Goal: Contribute content: Add original content to the website for others to see

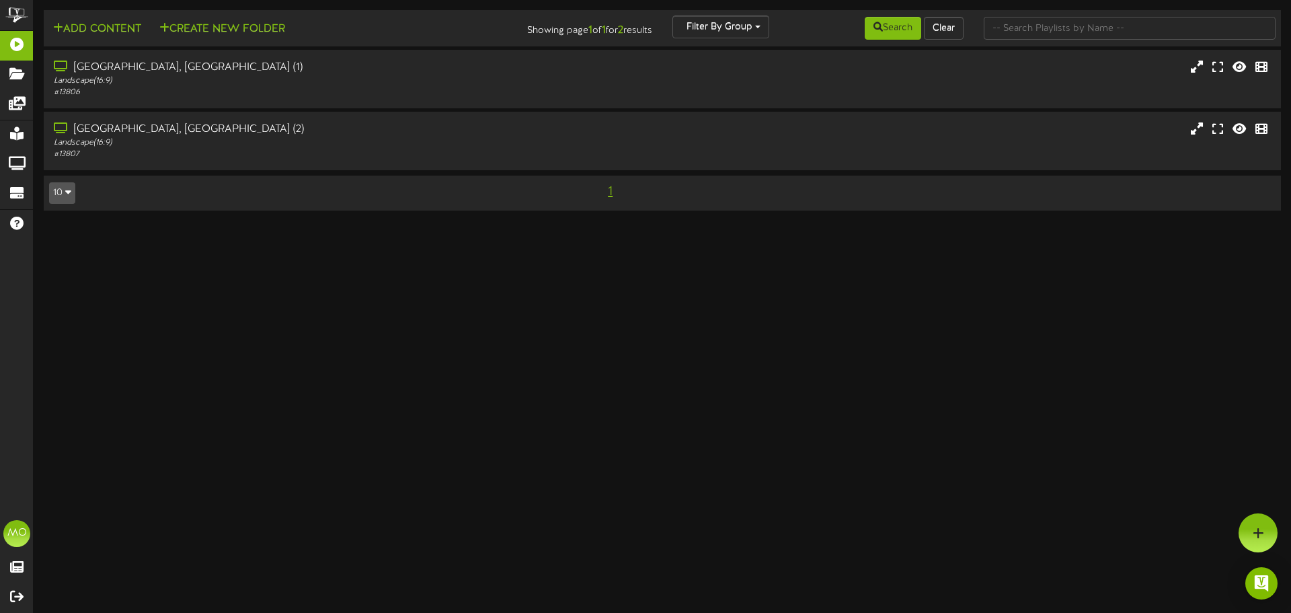
click at [260, 83] on div "Landscape ( 16:9 )" at bounding box center [302, 80] width 496 height 11
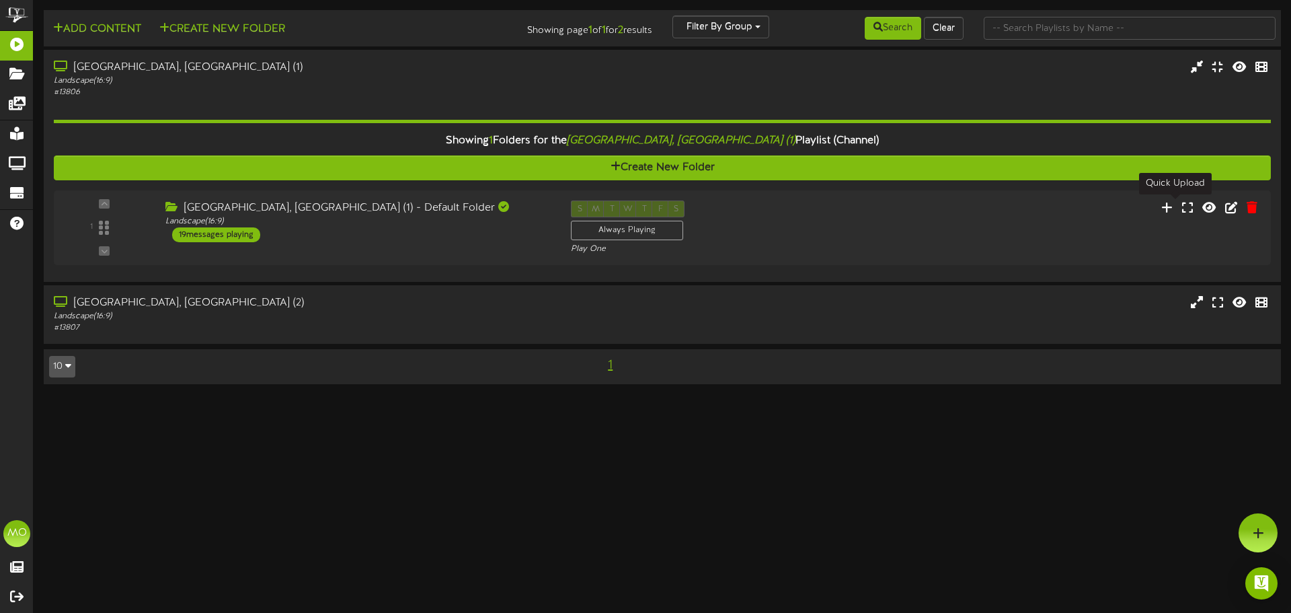
click at [1173, 208] on icon at bounding box center [1166, 207] width 11 height 12
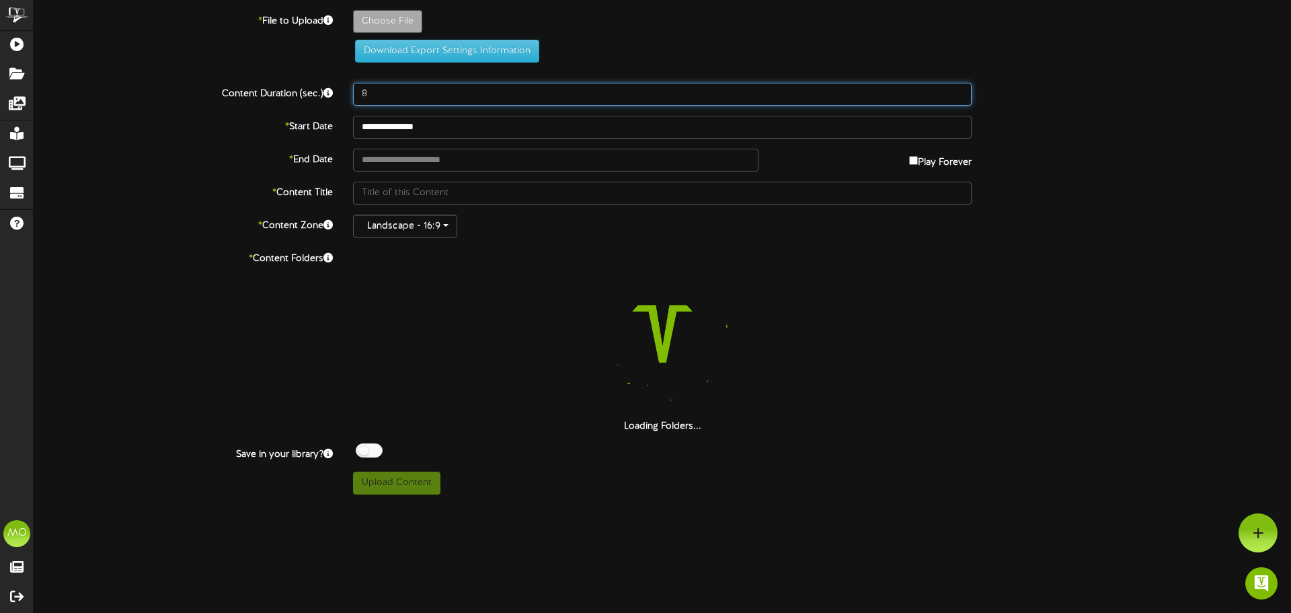
click at [383, 89] on input "8" at bounding box center [662, 94] width 619 height 23
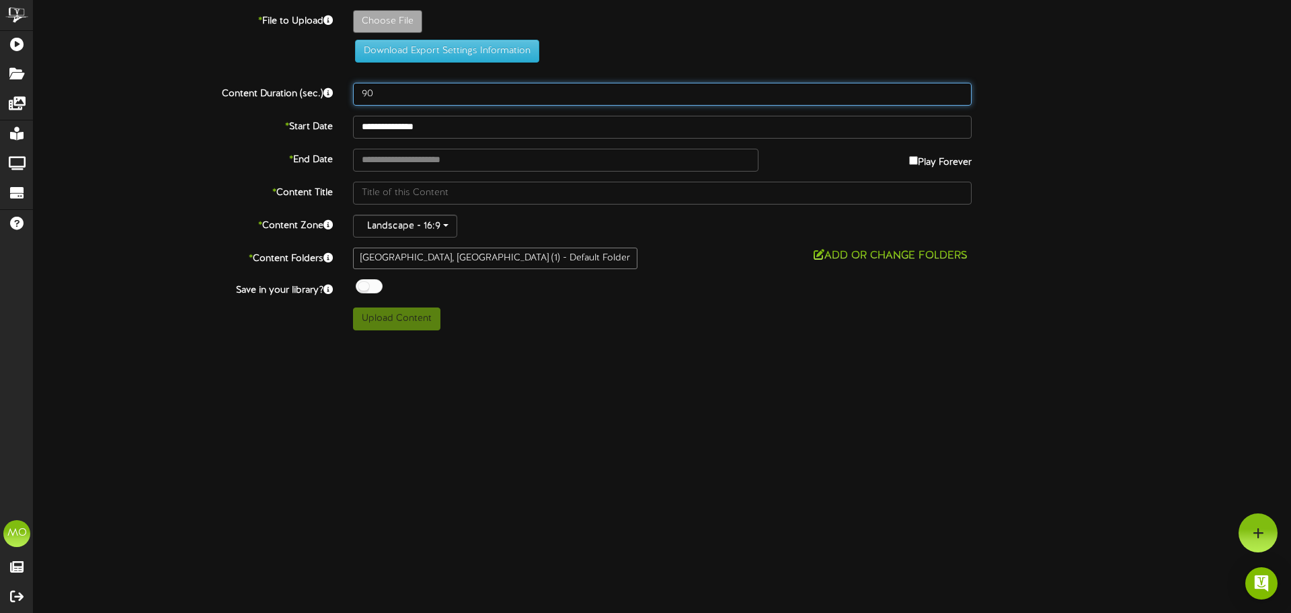
type input "90"
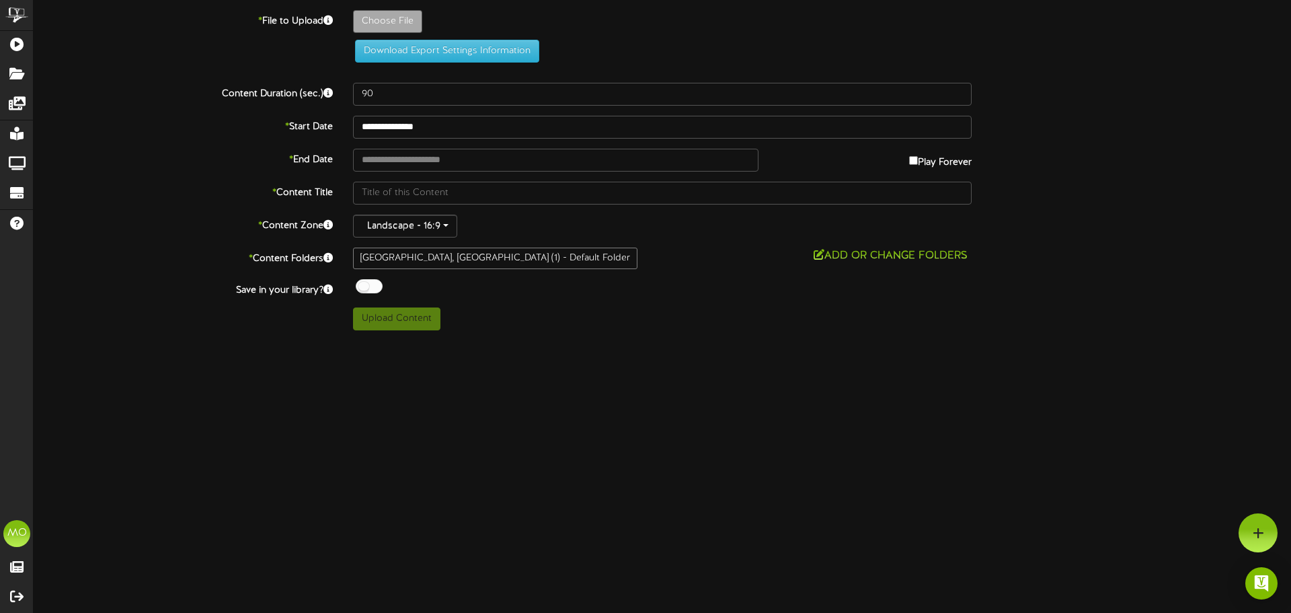
click at [233, 169] on div "* End Date Play Forever" at bounding box center [663, 160] width 1278 height 23
click at [456, 159] on input "text" at bounding box center [555, 160] width 405 height 23
type input "**********"
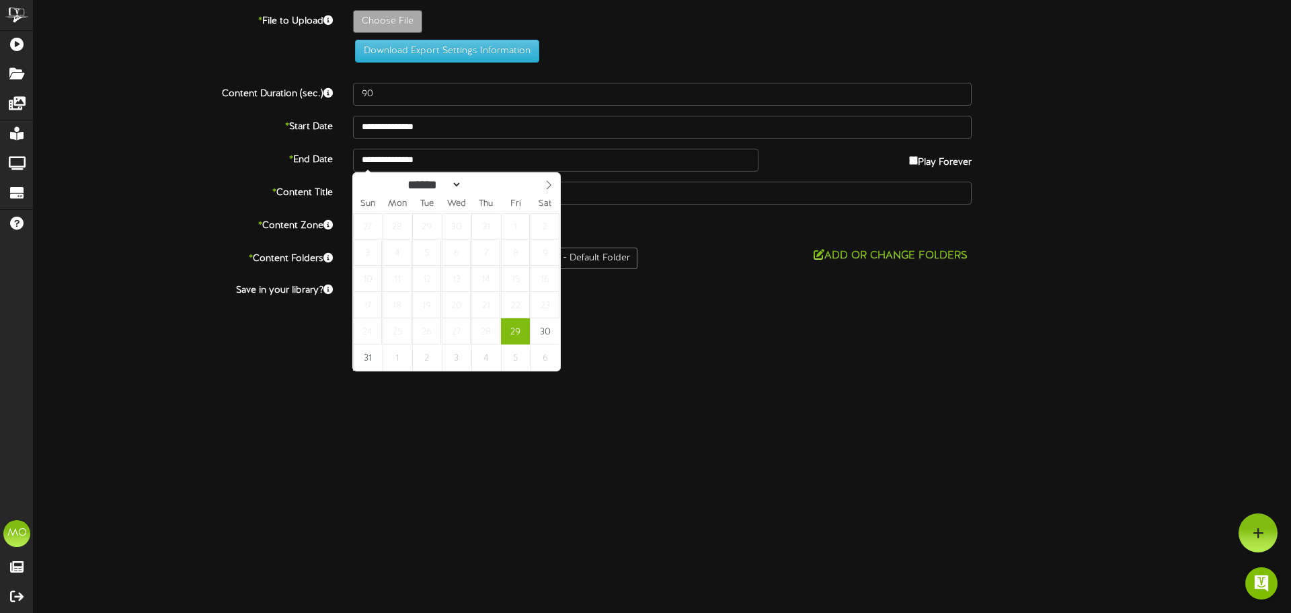
click at [462, 186] on select "****** ********* ******* ******** ********" at bounding box center [432, 185] width 59 height 14
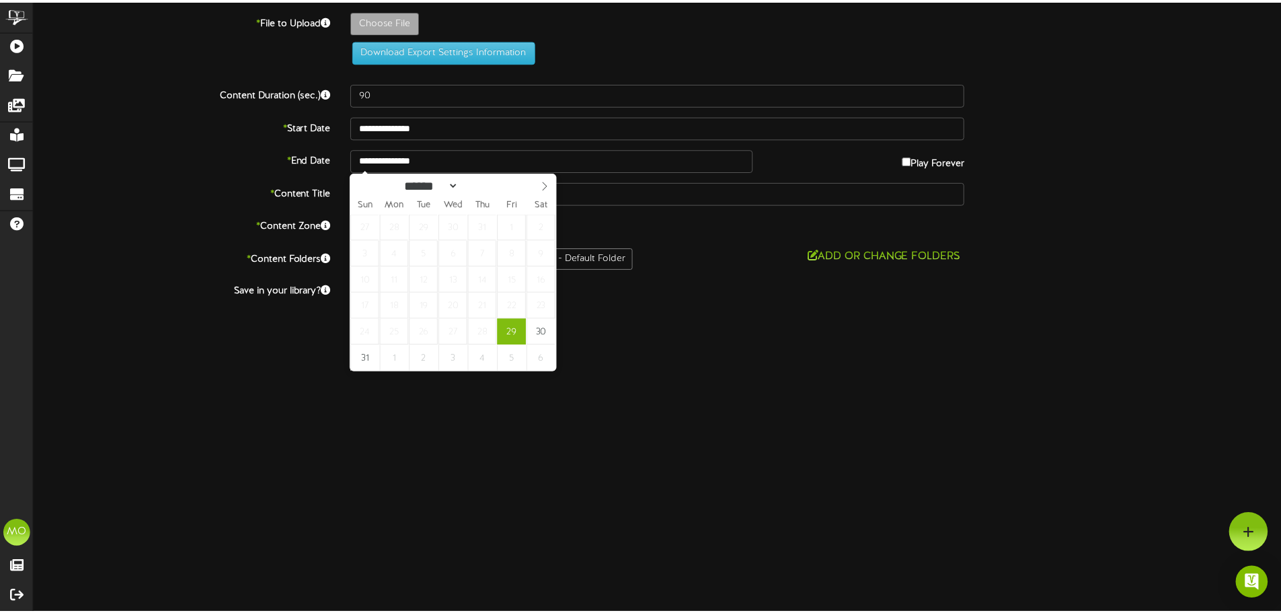
scroll to position [1, 0]
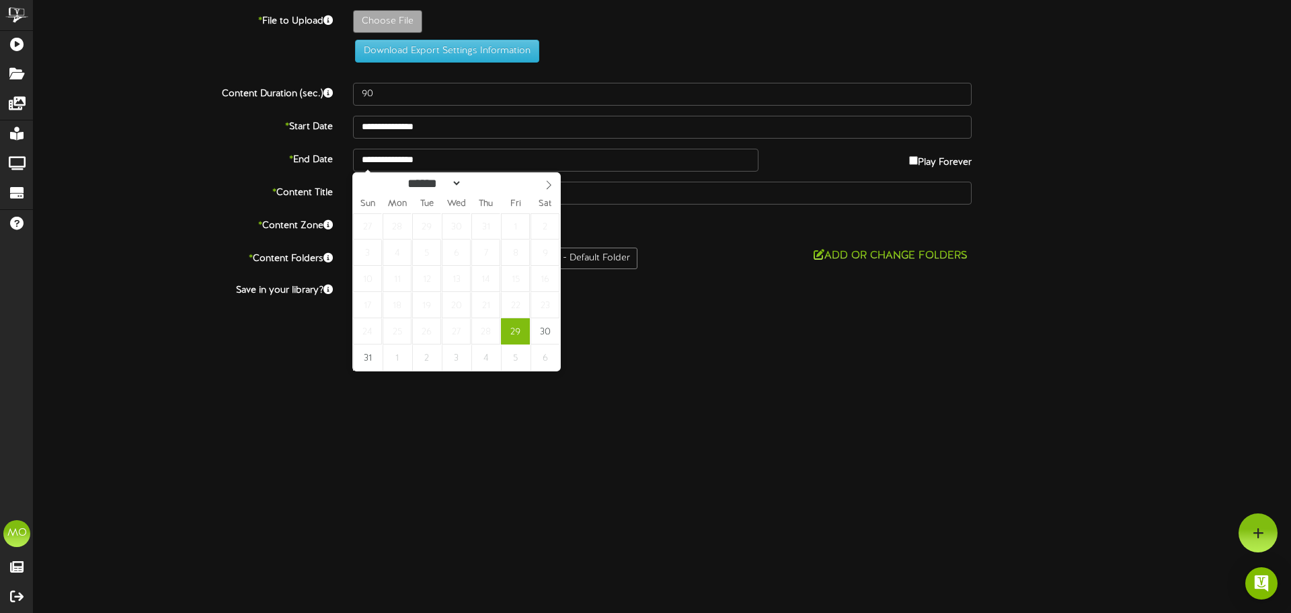
select select "*"
click at [403, 176] on select "****** ********* ******* ******** ********" at bounding box center [432, 183] width 59 height 14
type input "**********"
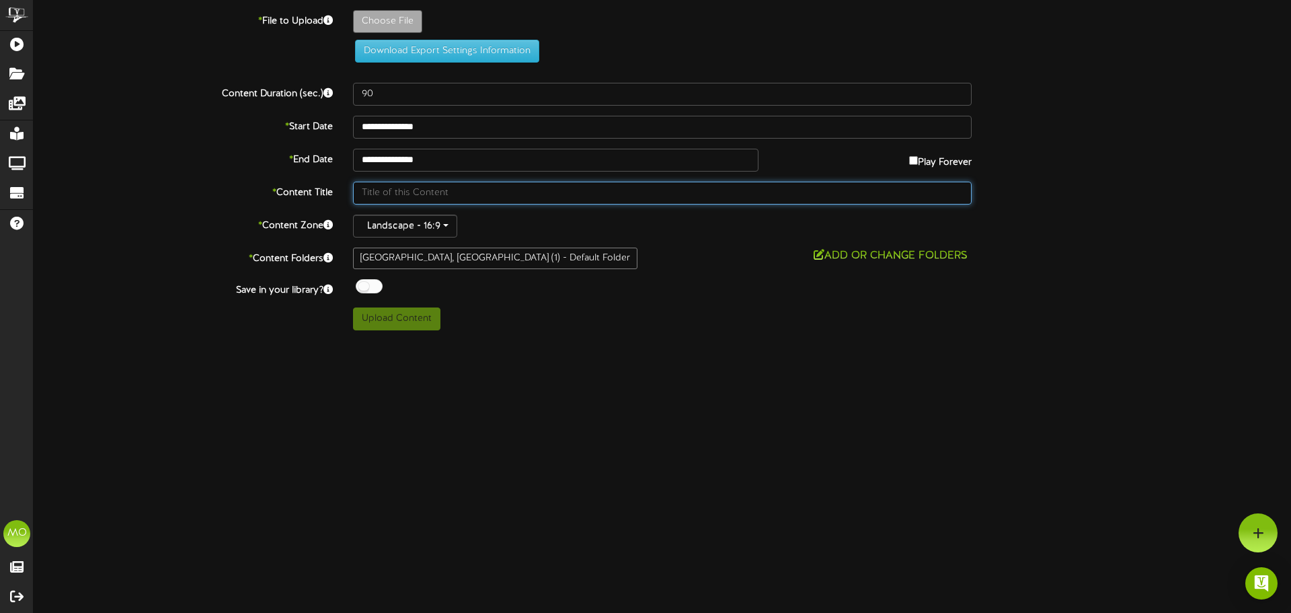
click at [468, 191] on input "text" at bounding box center [662, 193] width 619 height 23
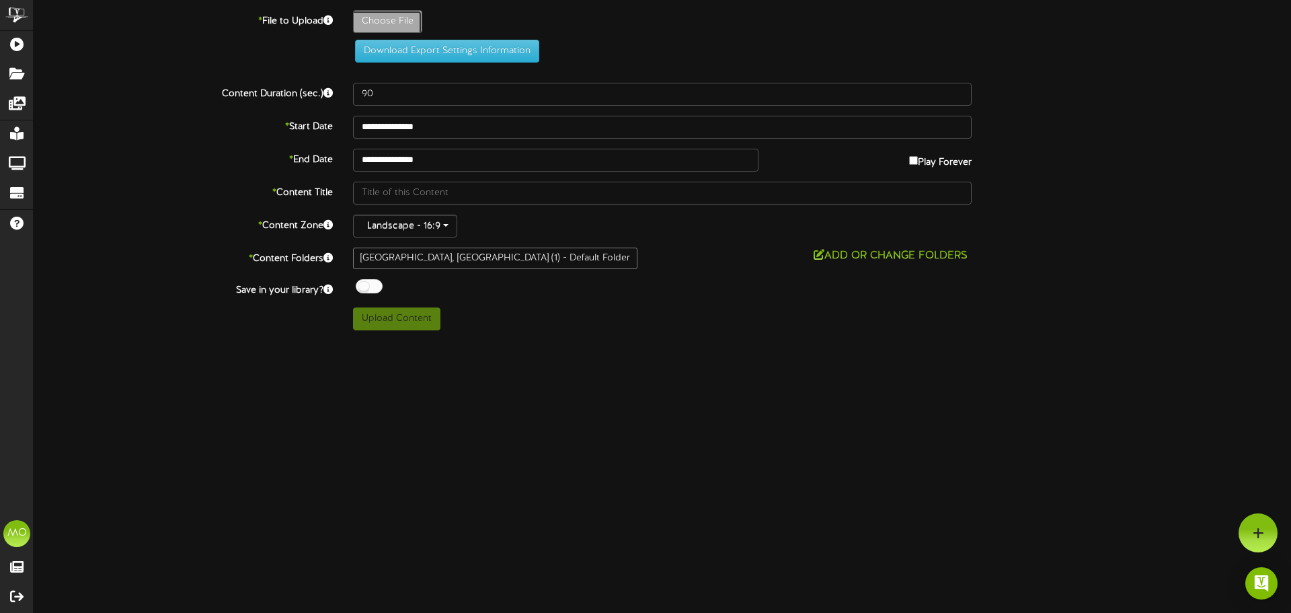
type input "**********"
type input "Screenshot2025-08-29080204"
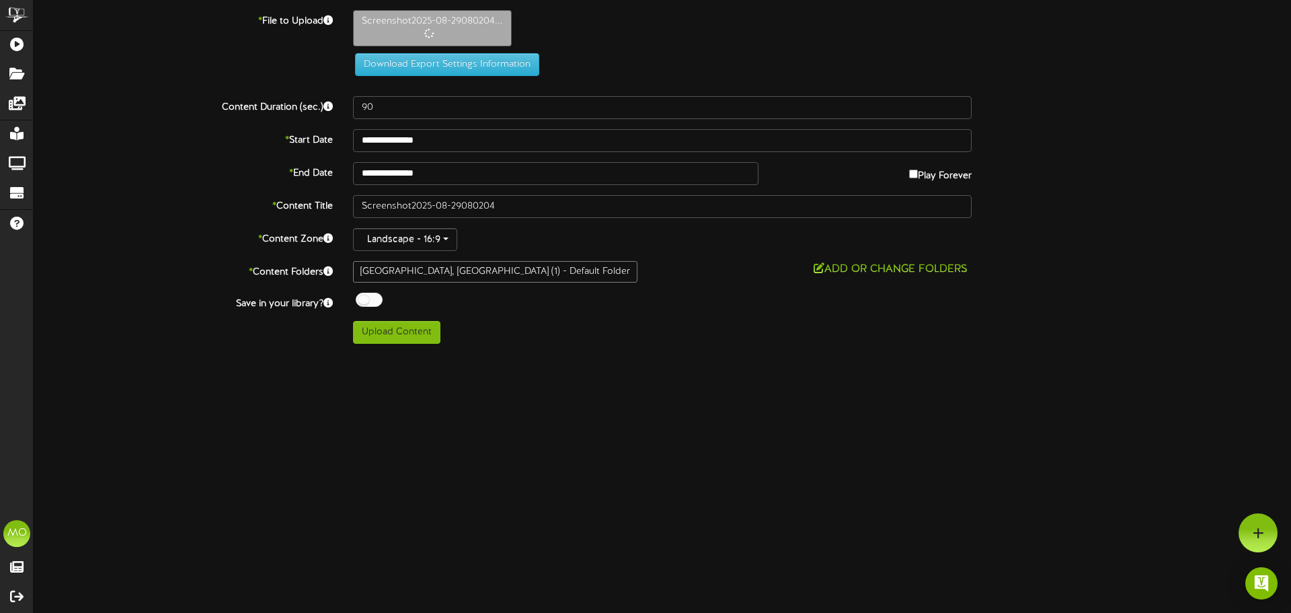
click at [890, 268] on button "Add or Change Folders" at bounding box center [891, 269] width 162 height 17
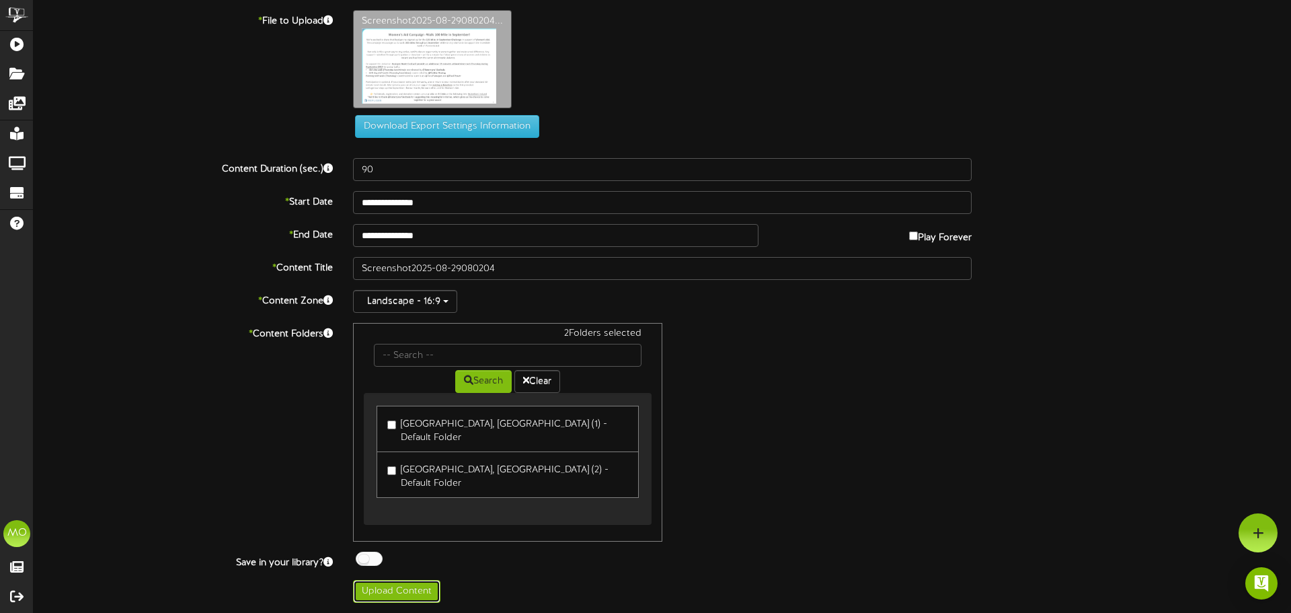
click at [403, 580] on button "Upload Content" at bounding box center [396, 591] width 87 height 23
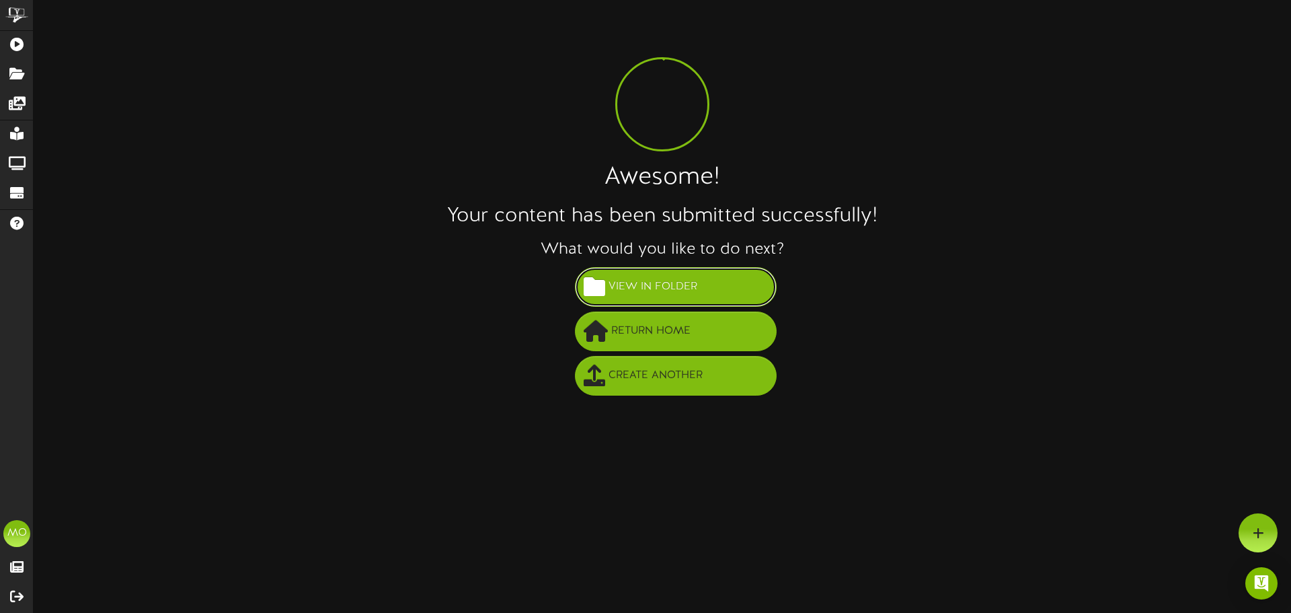
click at [691, 284] on span "View in Folder" at bounding box center [652, 287] width 95 height 22
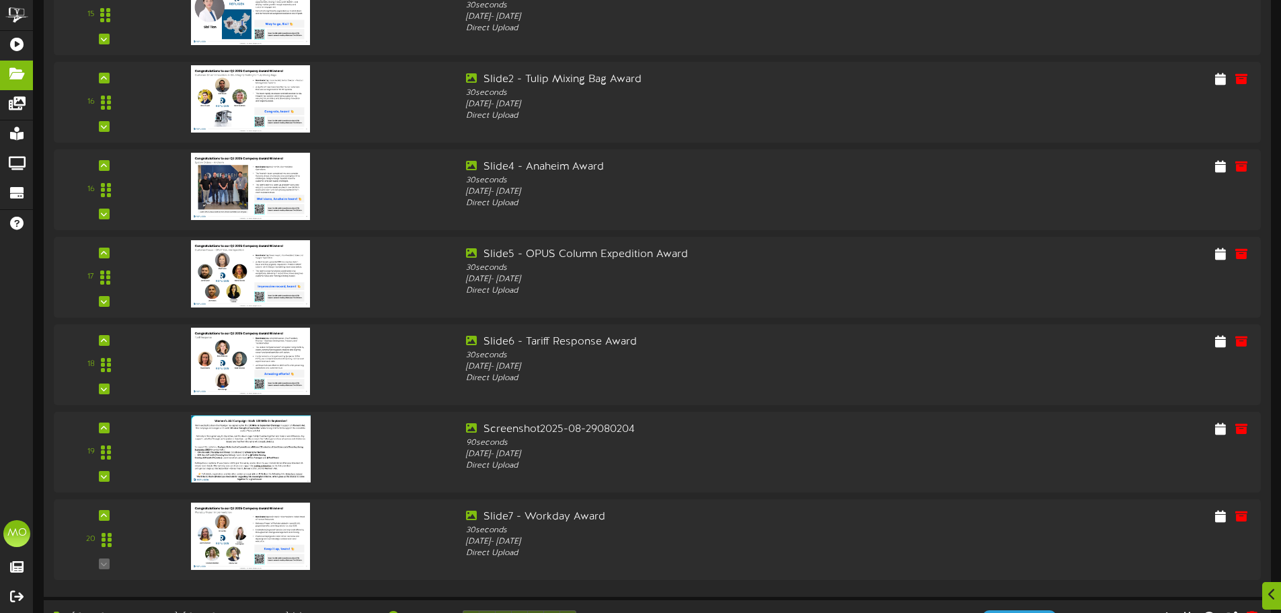
scroll to position [1572, 0]
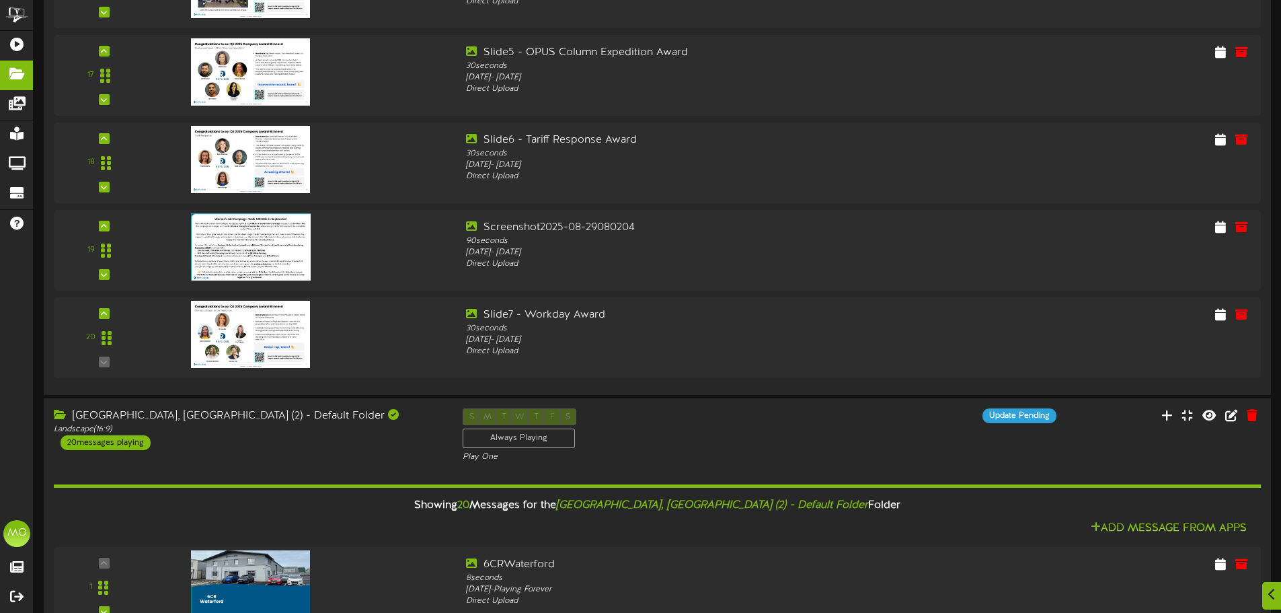
click at [389, 249] on div at bounding box center [306, 243] width 302 height 47
click at [101, 277] on icon at bounding box center [104, 274] width 6 height 7
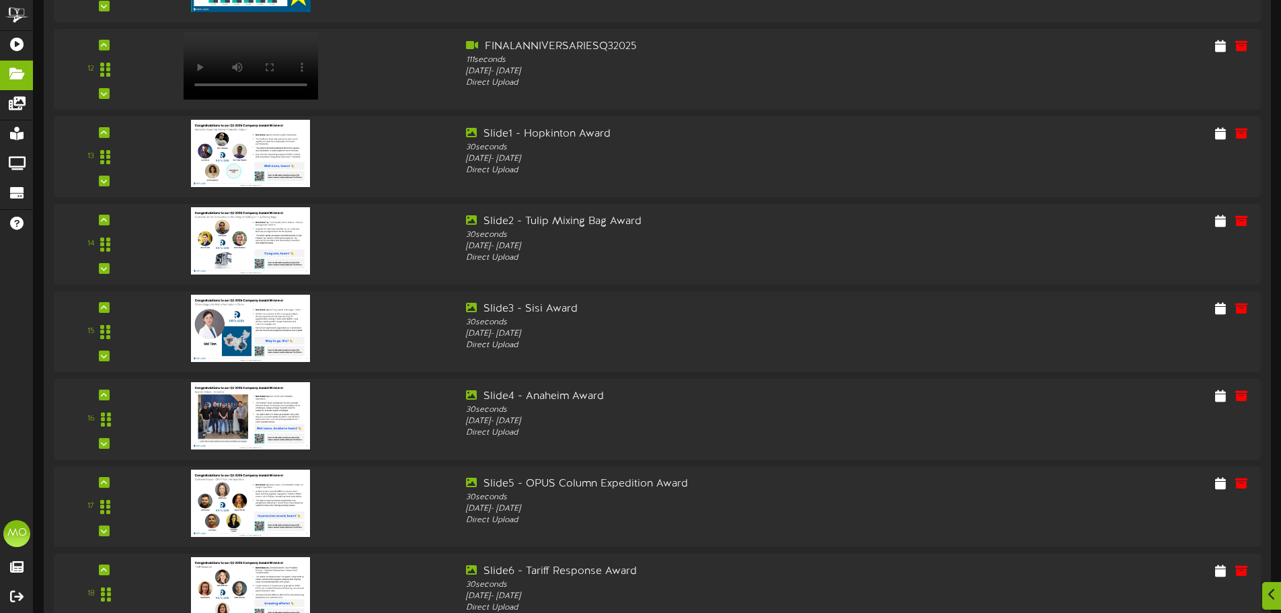
scroll to position [3319, 0]
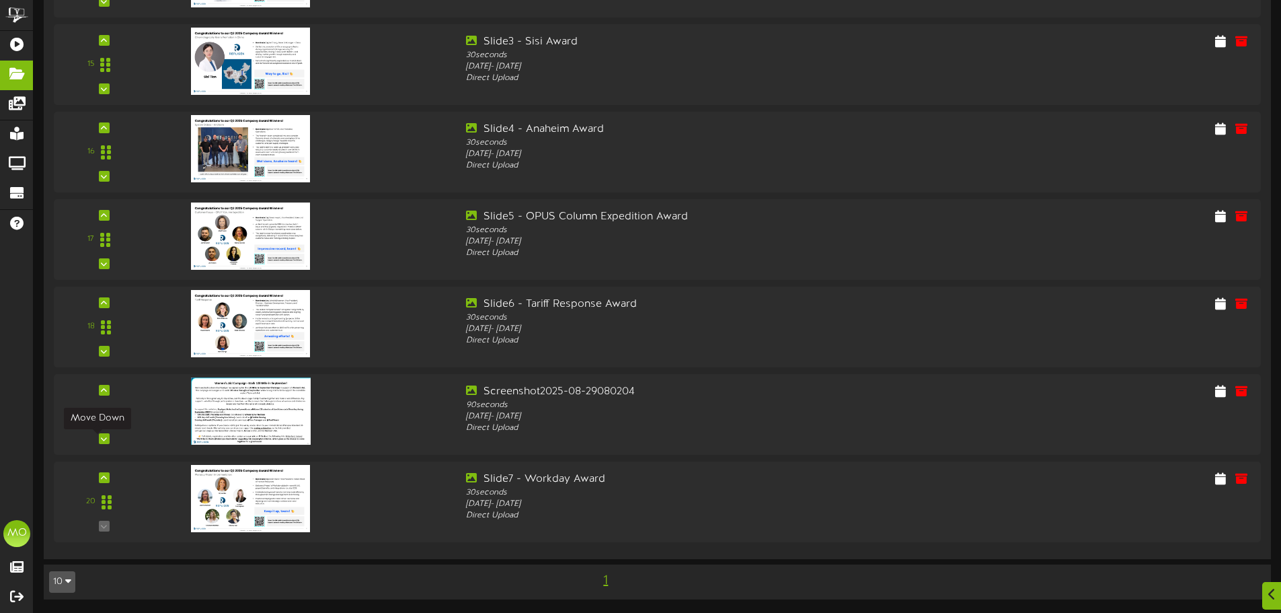
click at [101, 442] on icon at bounding box center [104, 438] width 6 height 7
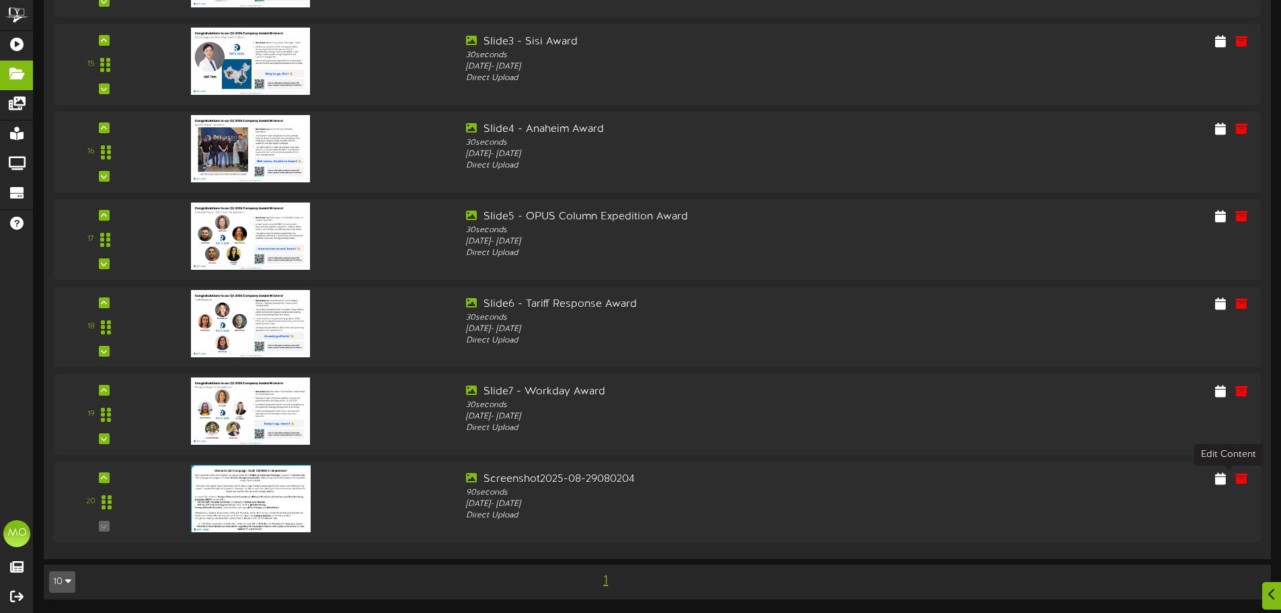
click at [1223, 481] on icon at bounding box center [1220, 478] width 11 height 12
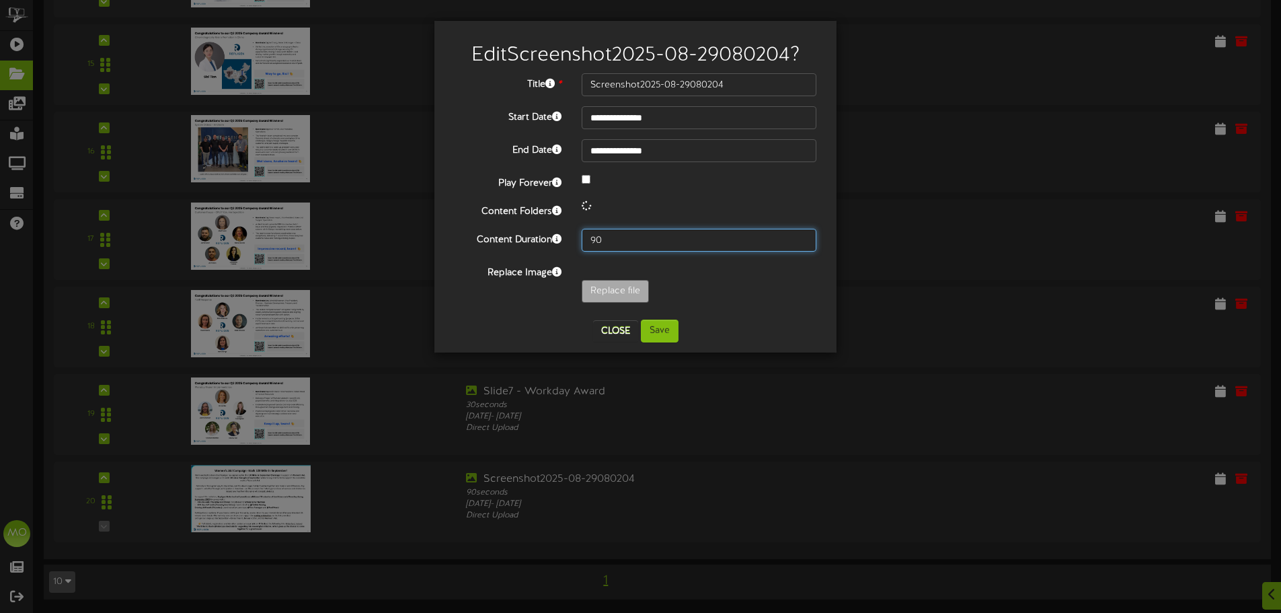
click at [633, 237] on input "90" at bounding box center [699, 240] width 235 height 23
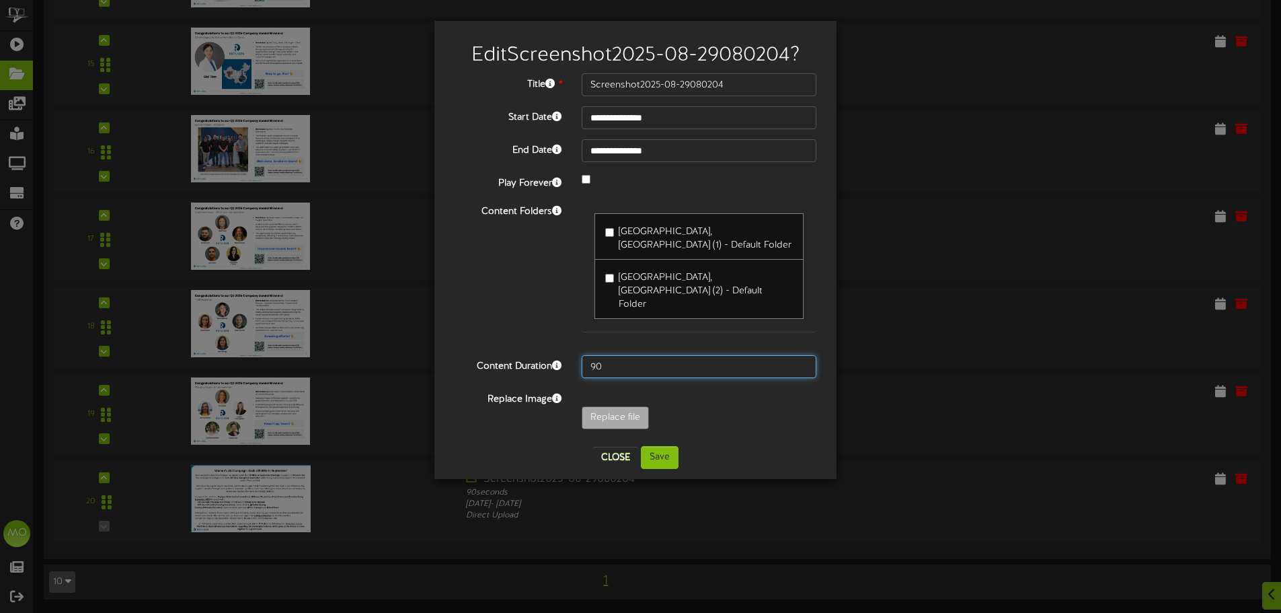
type input "9"
type input "120"
click at [669, 446] on button "Save" at bounding box center [660, 457] width 38 height 23
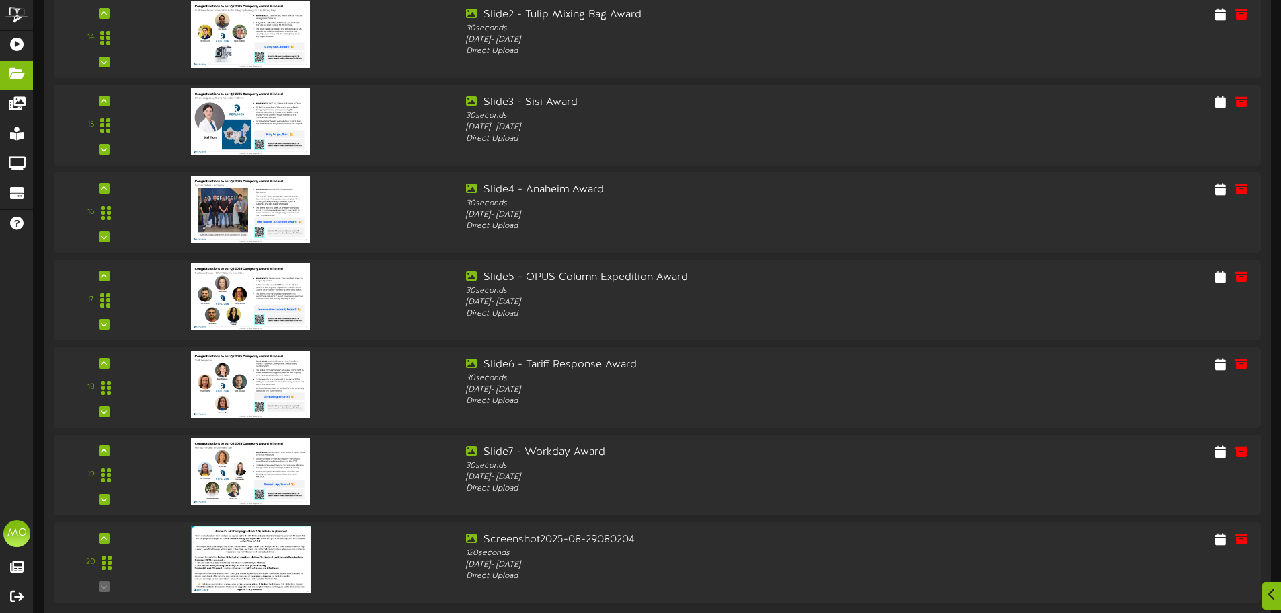
scroll to position [1681, 0]
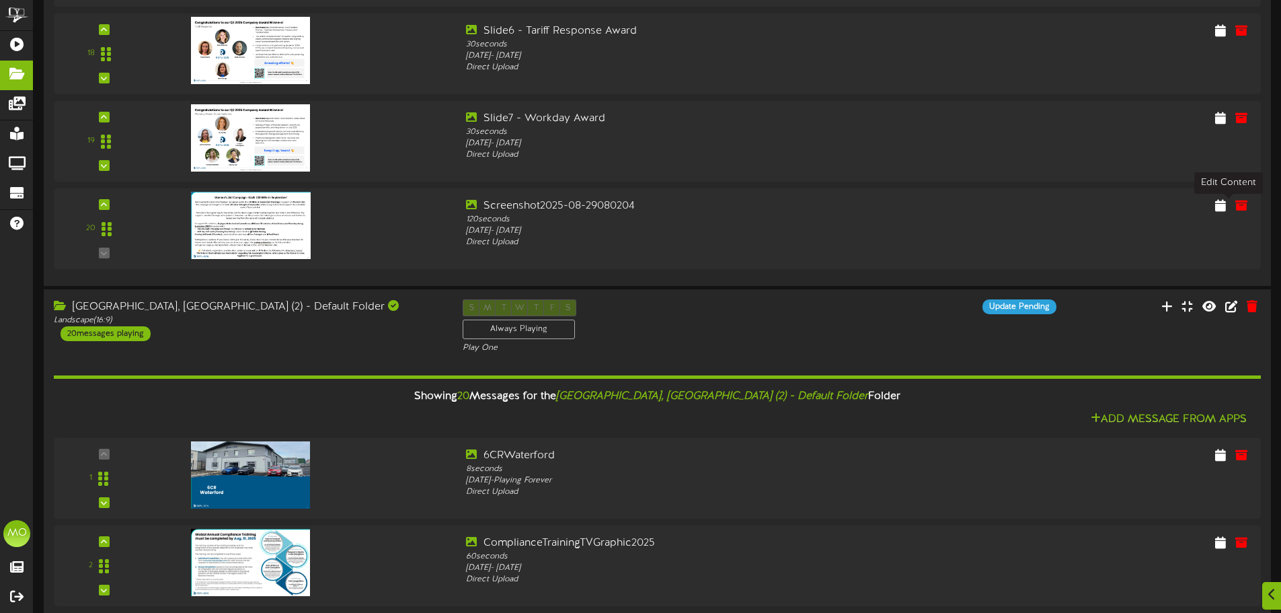
click at [1226, 210] on icon at bounding box center [1220, 205] width 11 height 12
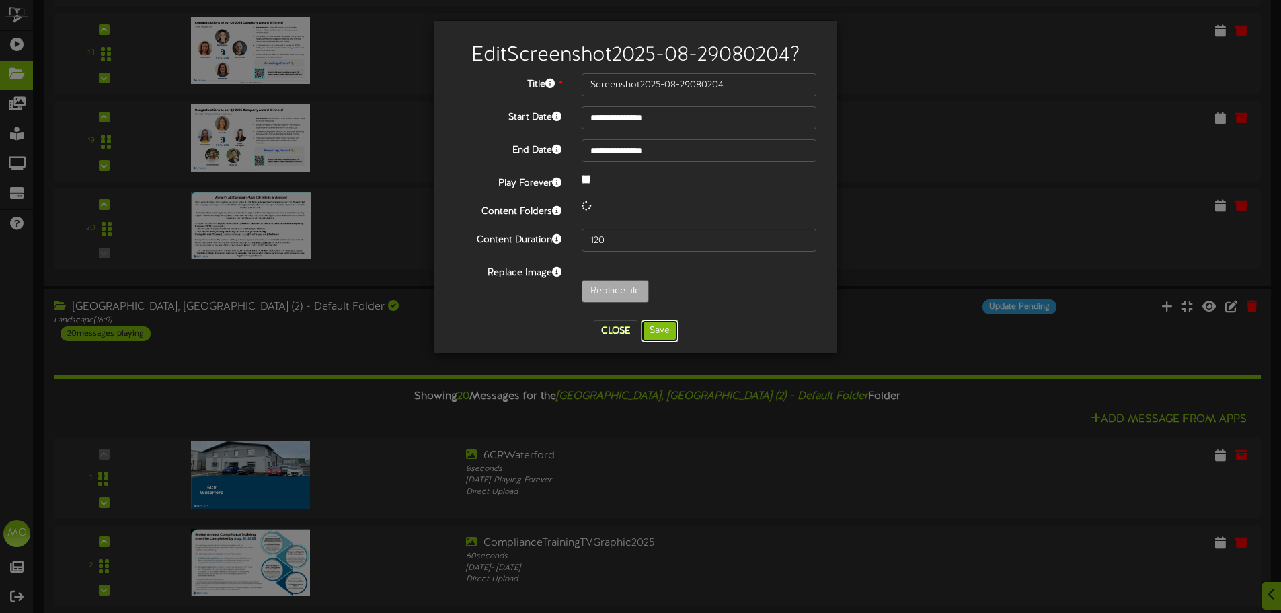
click at [664, 331] on button "Save" at bounding box center [660, 330] width 38 height 23
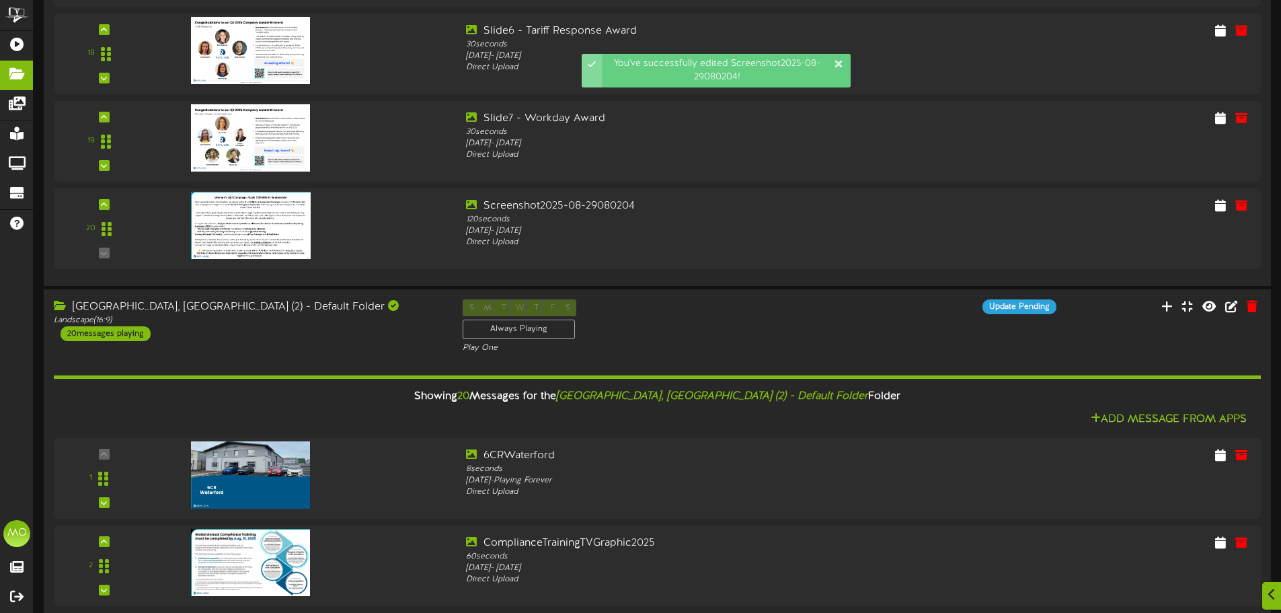
scroll to position [3319, 0]
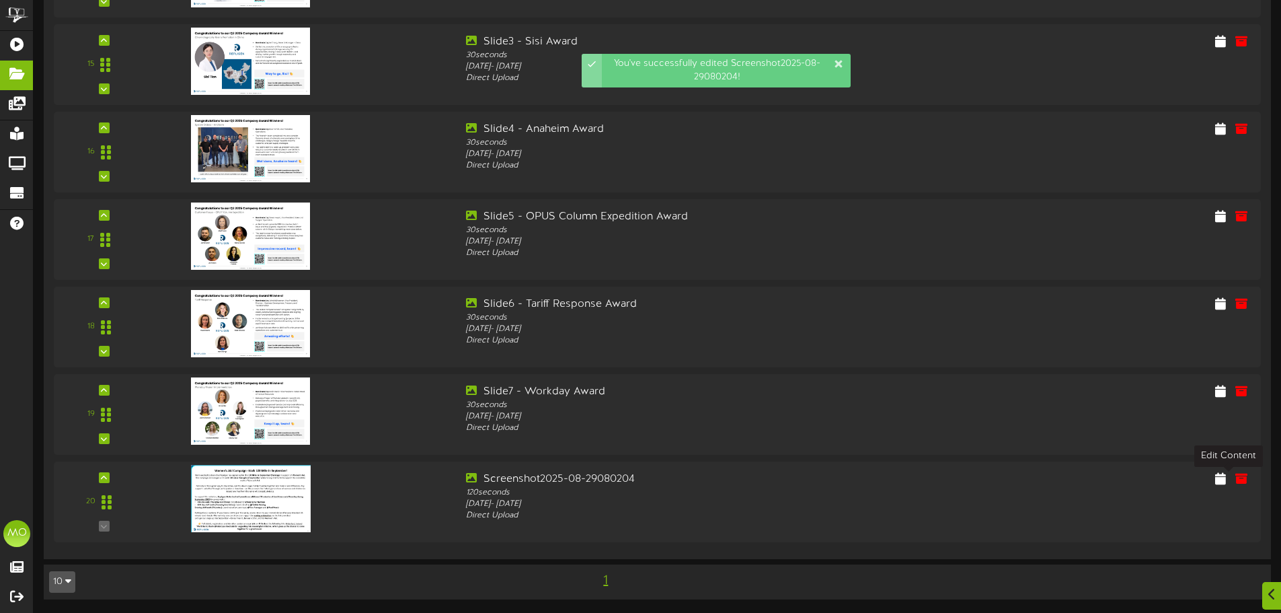
click at [1216, 480] on div at bounding box center [1110, 479] width 302 height 17
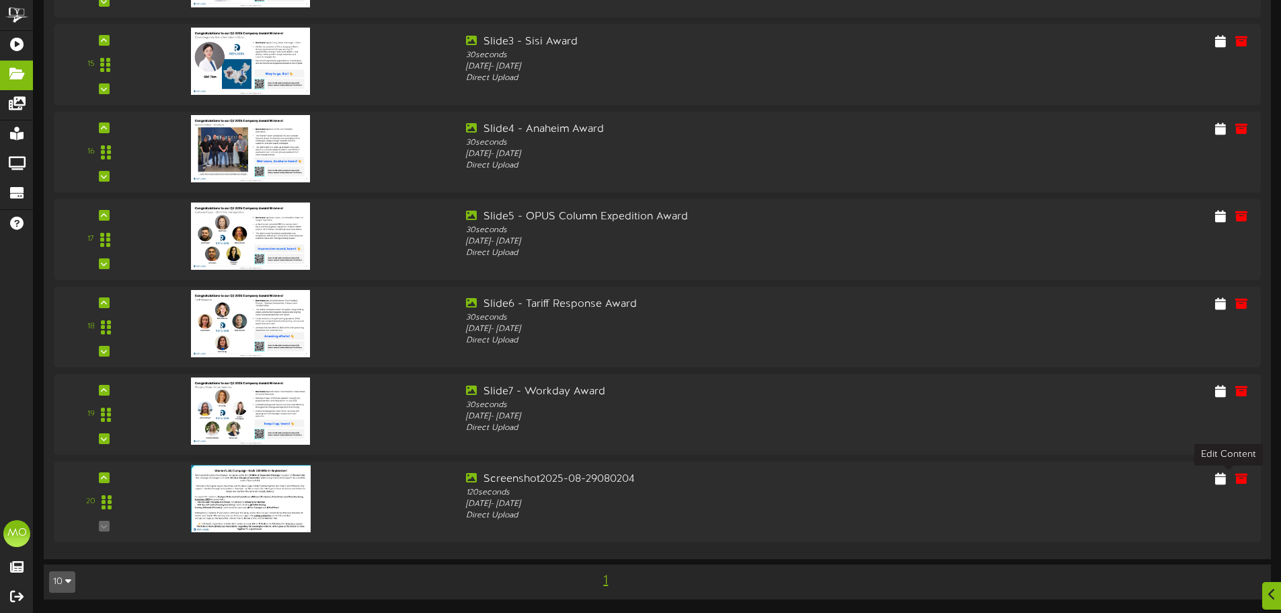
click at [1226, 482] on icon at bounding box center [1220, 478] width 11 height 12
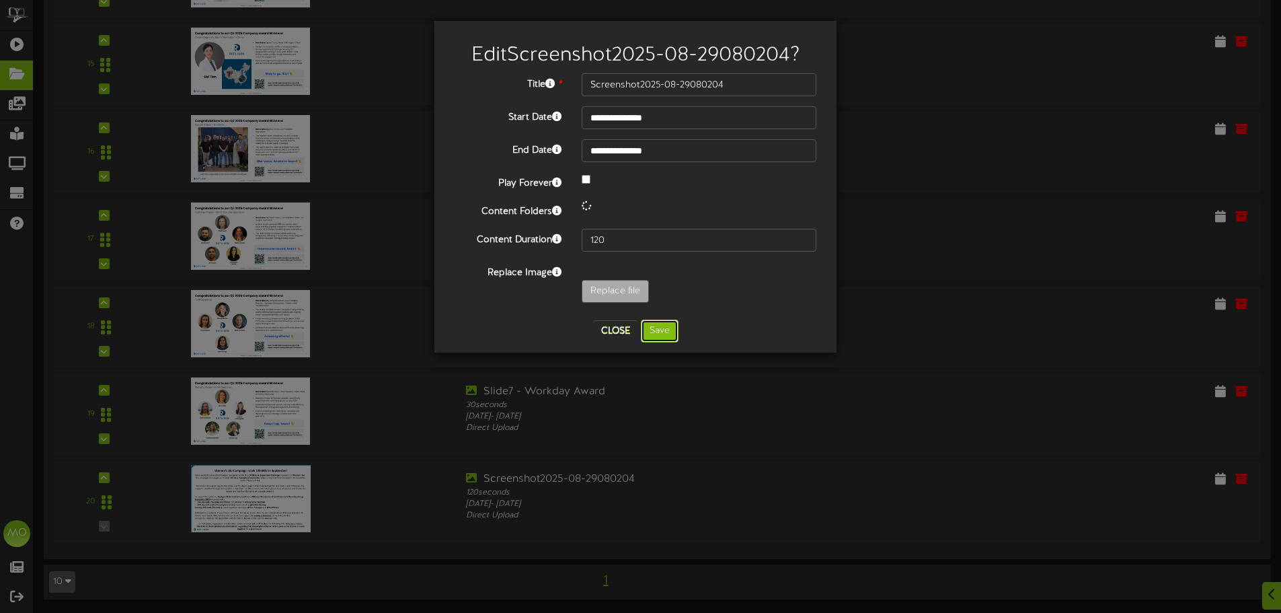
click at [662, 327] on button "Save" at bounding box center [660, 330] width 38 height 23
